Goal: Information Seeking & Learning: Learn about a topic

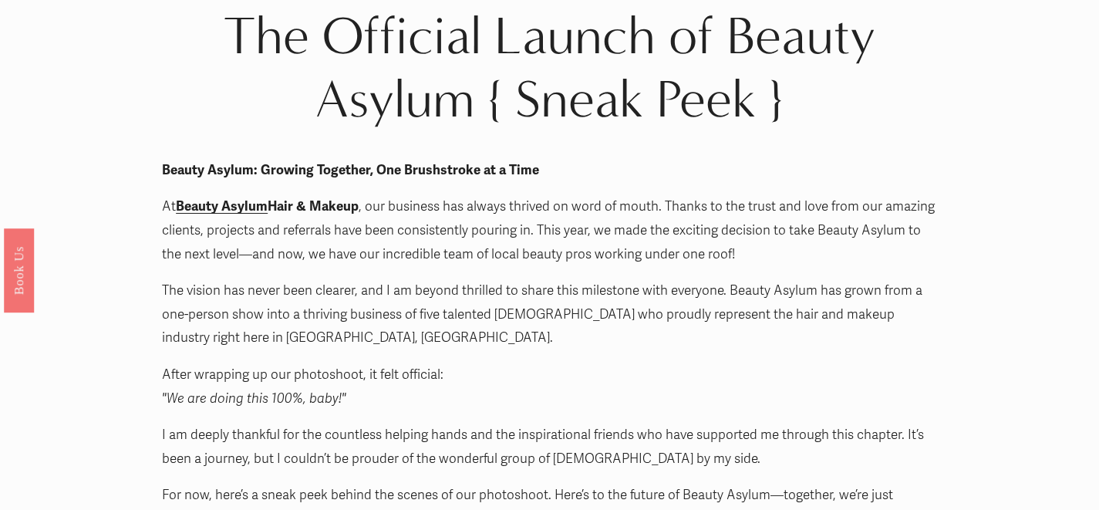
scroll to position [64, 0]
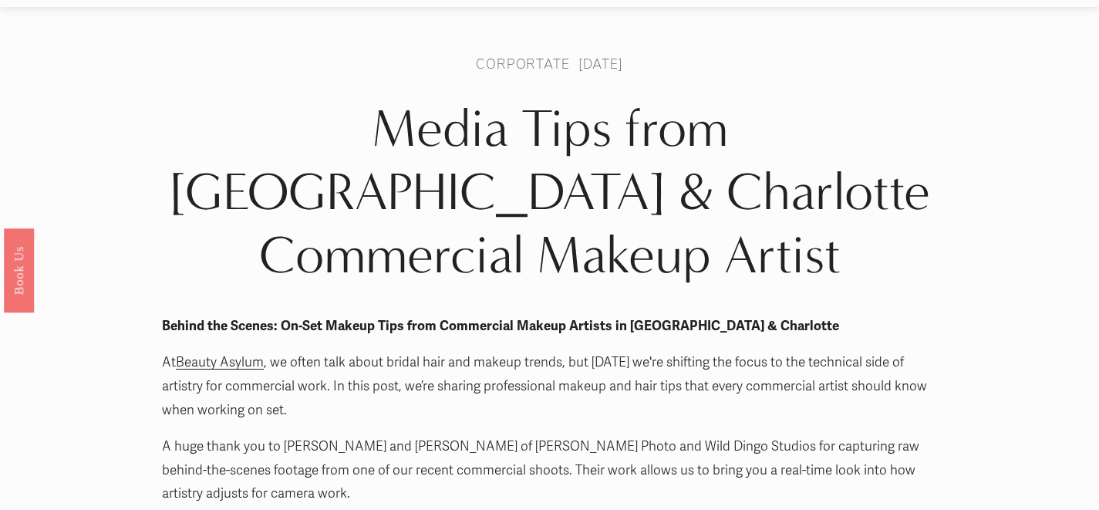
scroll to position [51, 0]
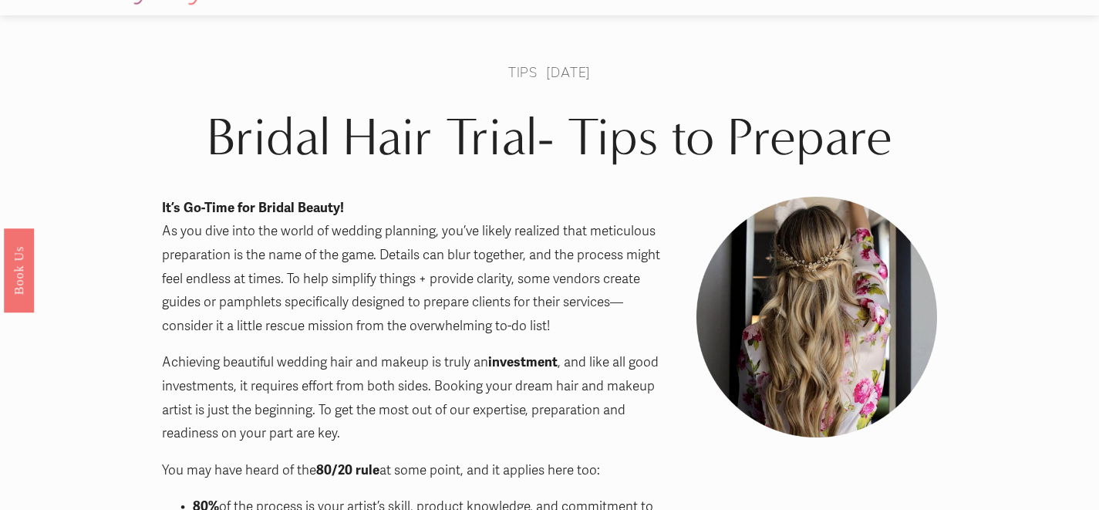
scroll to position [37, 0]
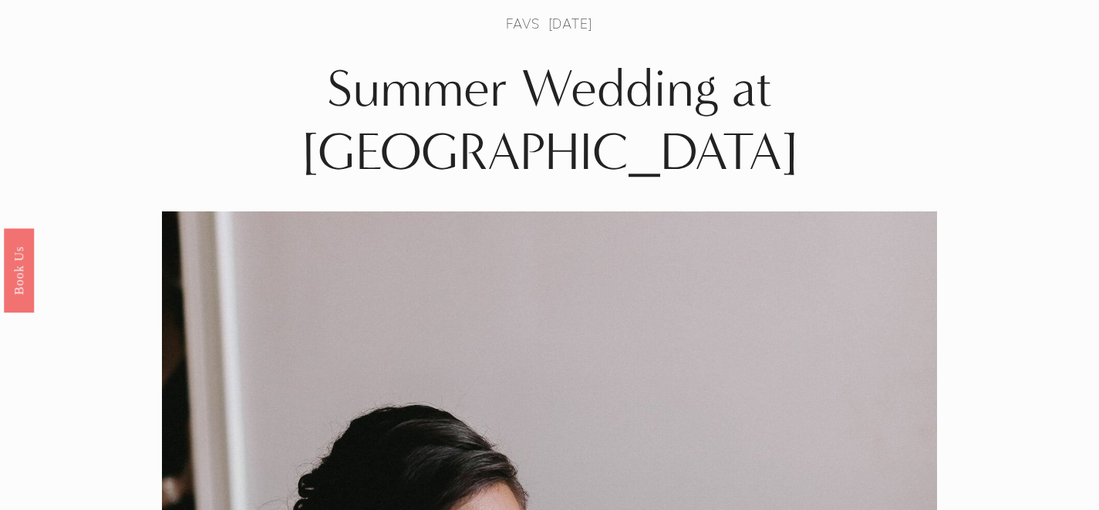
scroll to position [42, 0]
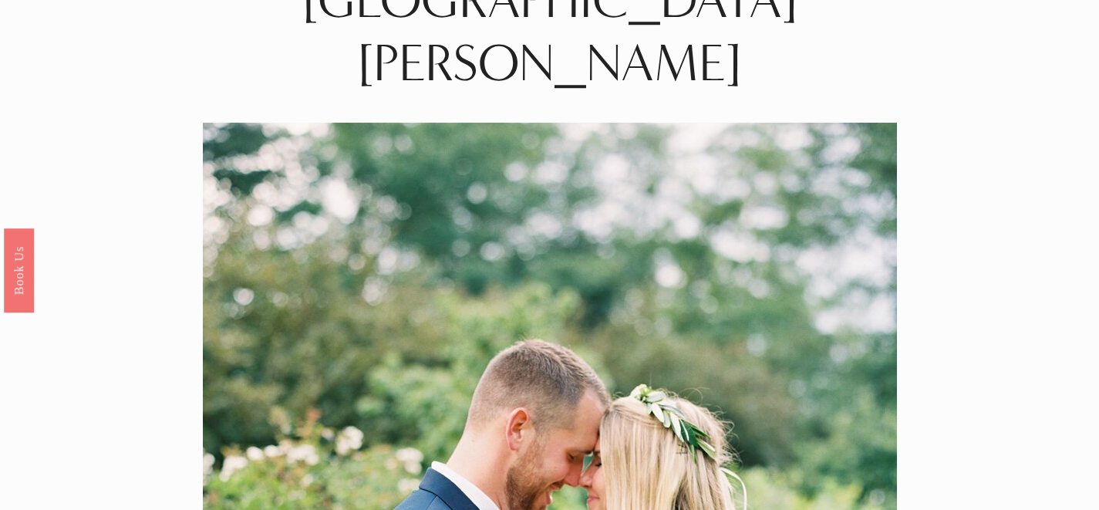
scroll to position [76, 0]
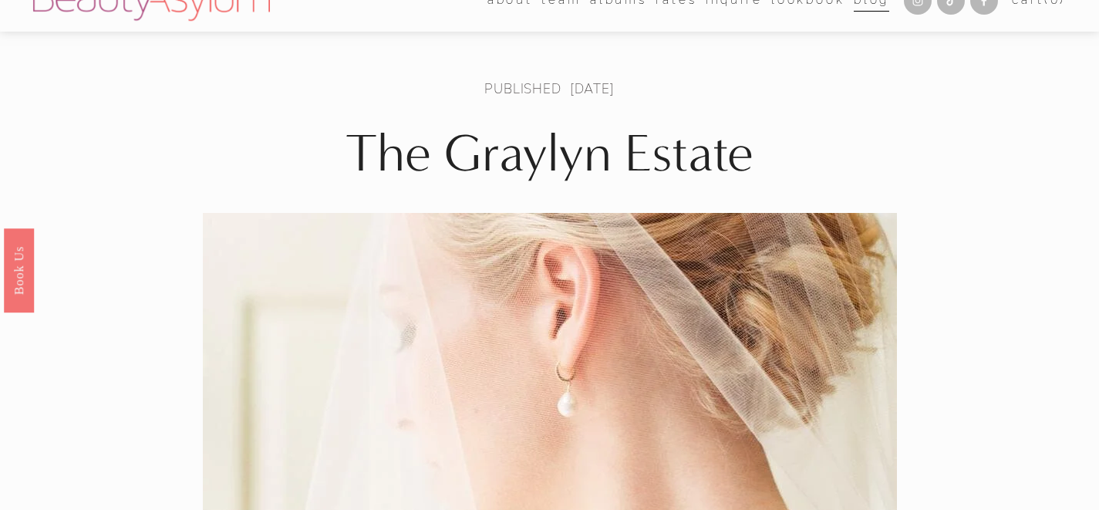
scroll to position [11, 0]
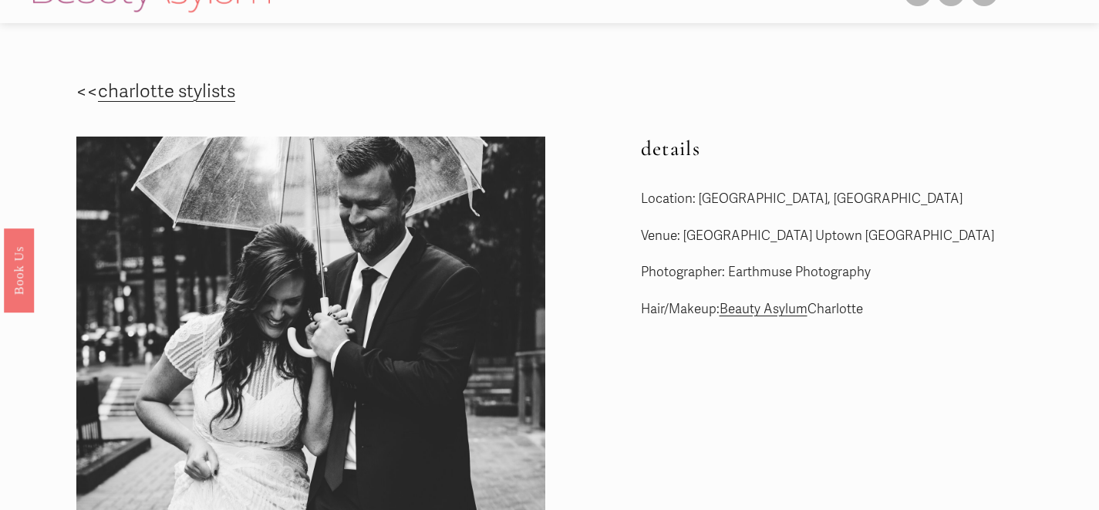
scroll to position [29, 0]
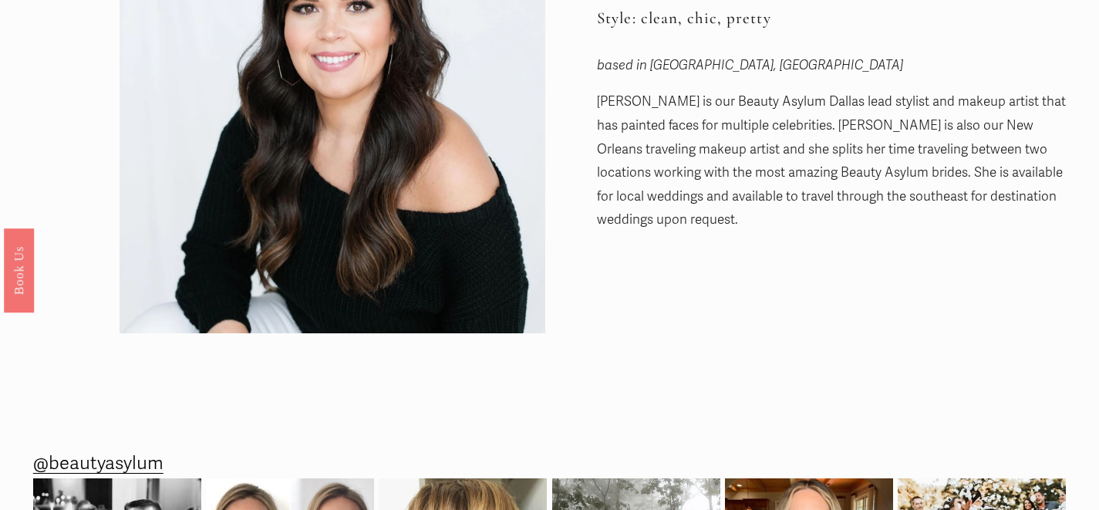
scroll to position [15, 0]
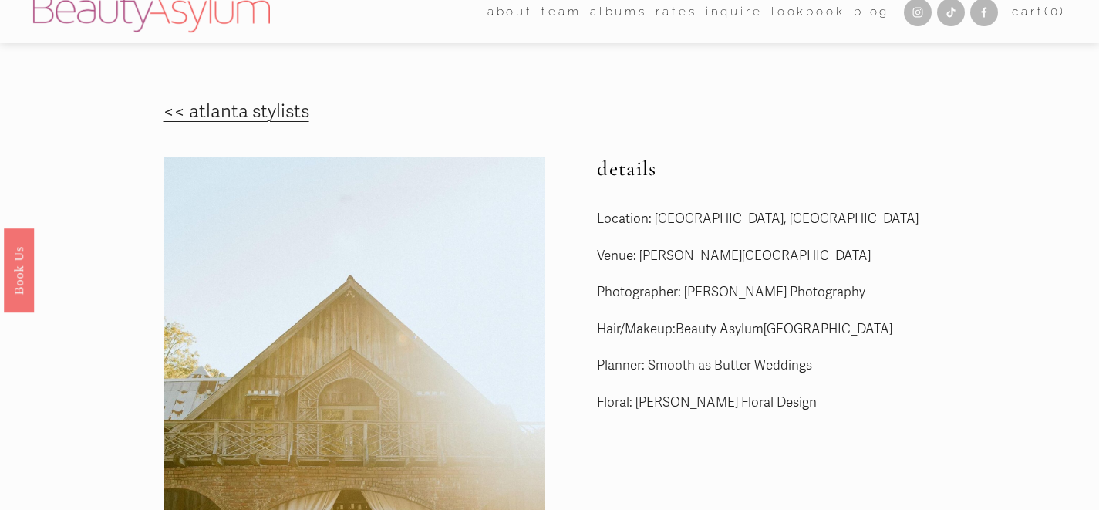
scroll to position [15, 0]
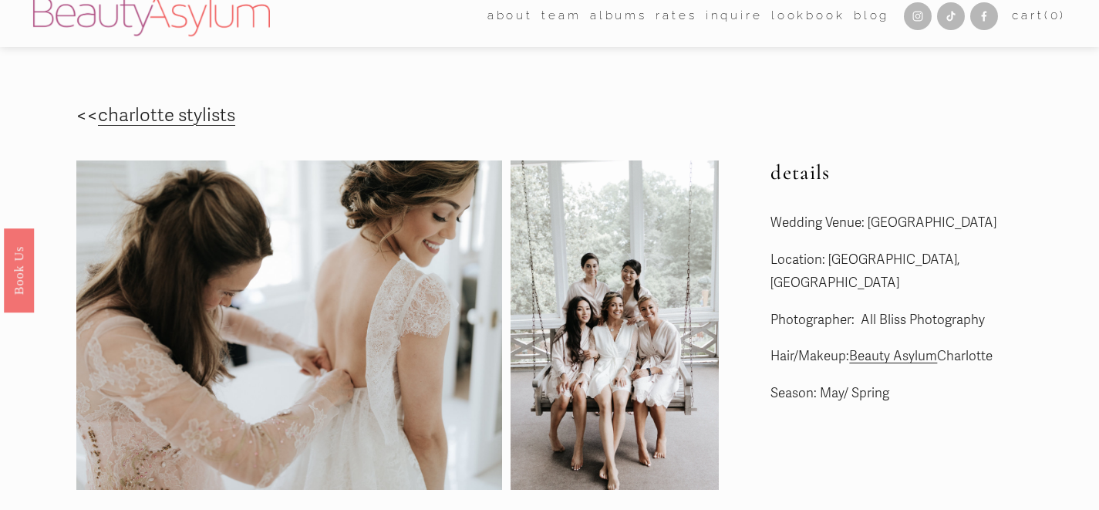
scroll to position [12, 0]
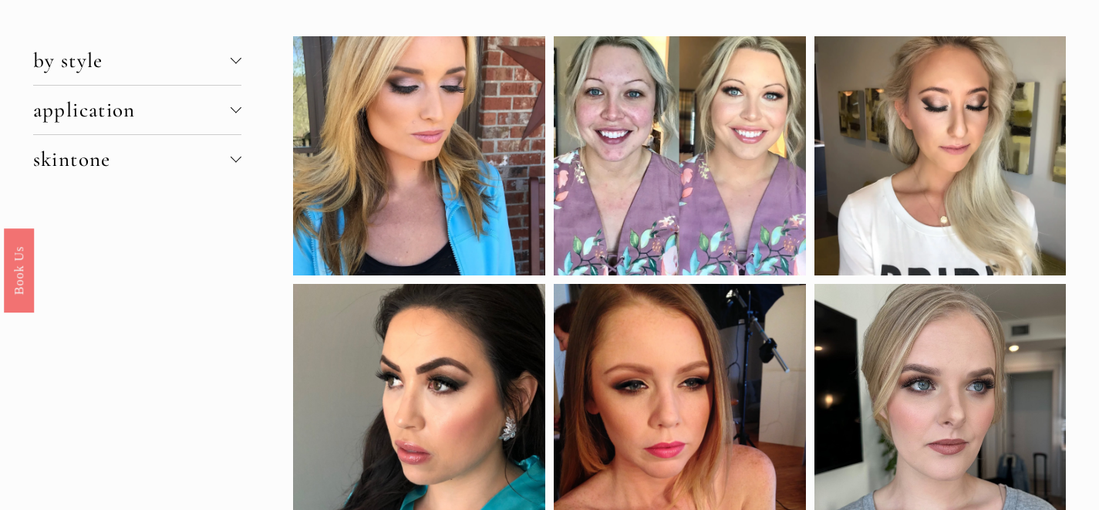
scroll to position [57, 0]
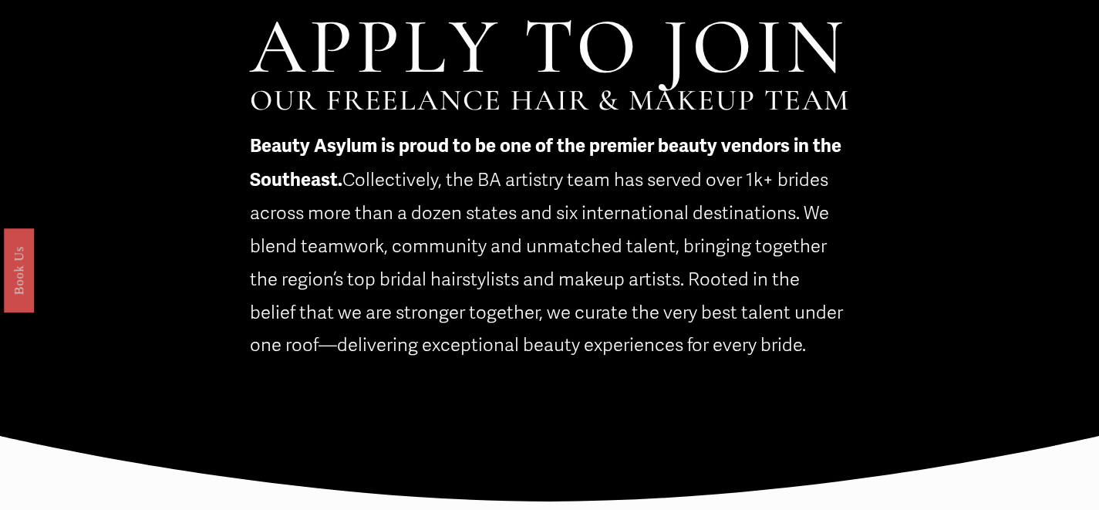
scroll to position [49, 0]
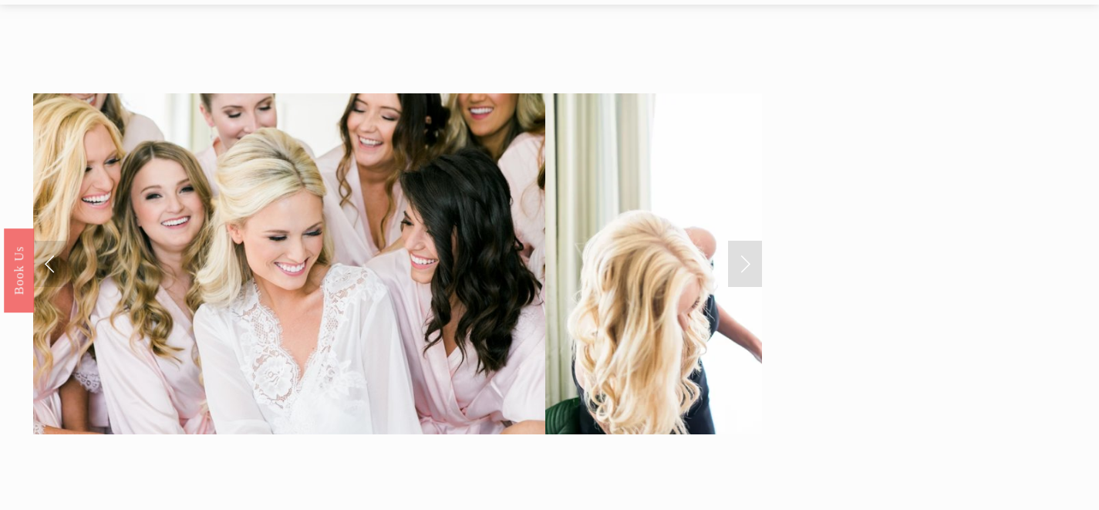
scroll to position [47, 0]
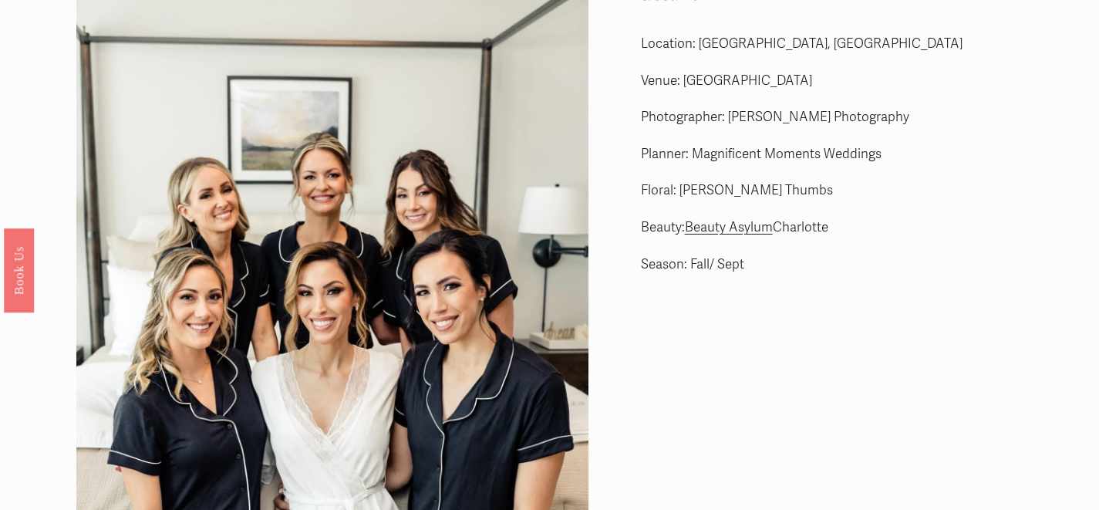
scroll to position [62, 0]
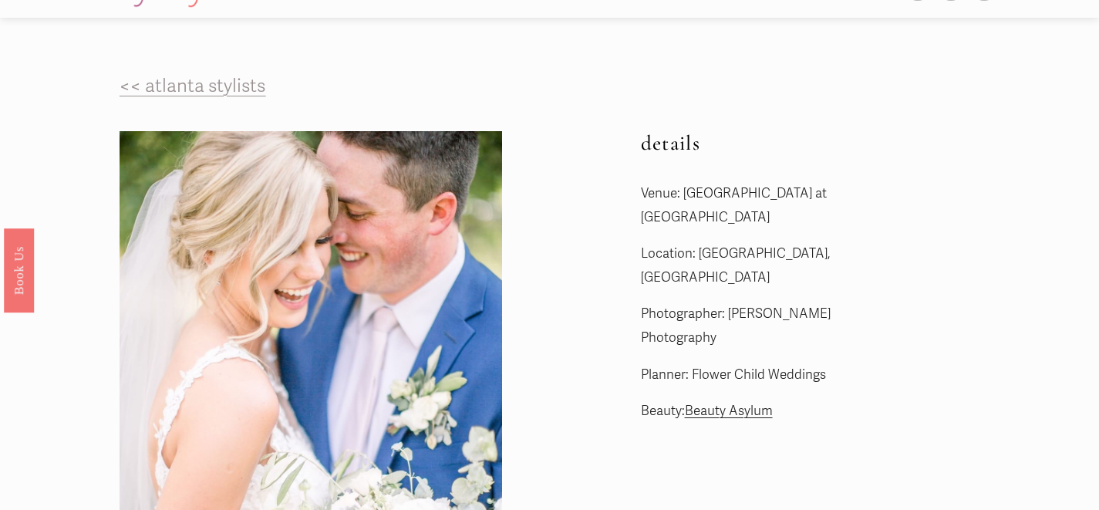
scroll to position [35, 0]
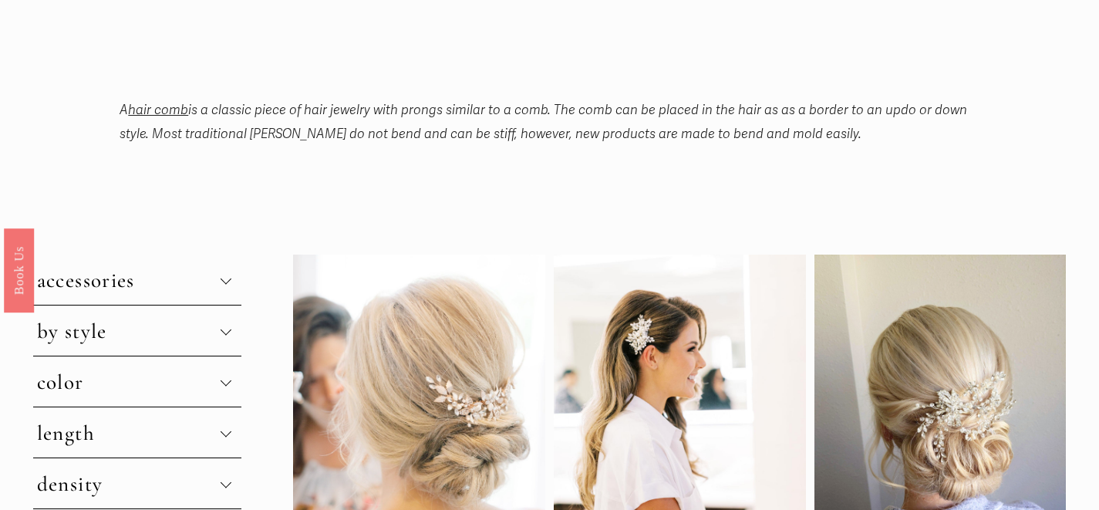
scroll to position [42, 0]
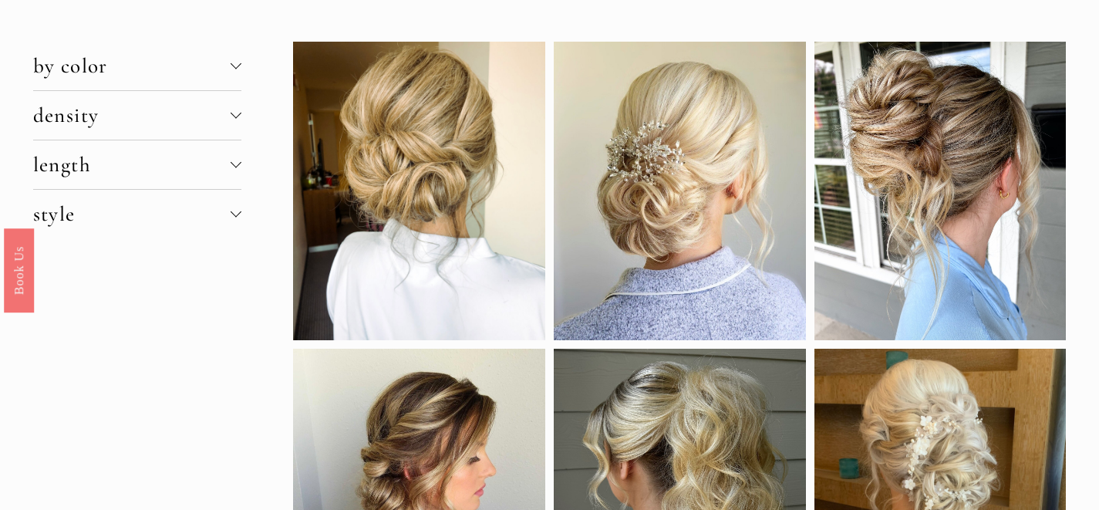
scroll to position [19, 0]
